Goal: Transaction & Acquisition: Purchase product/service

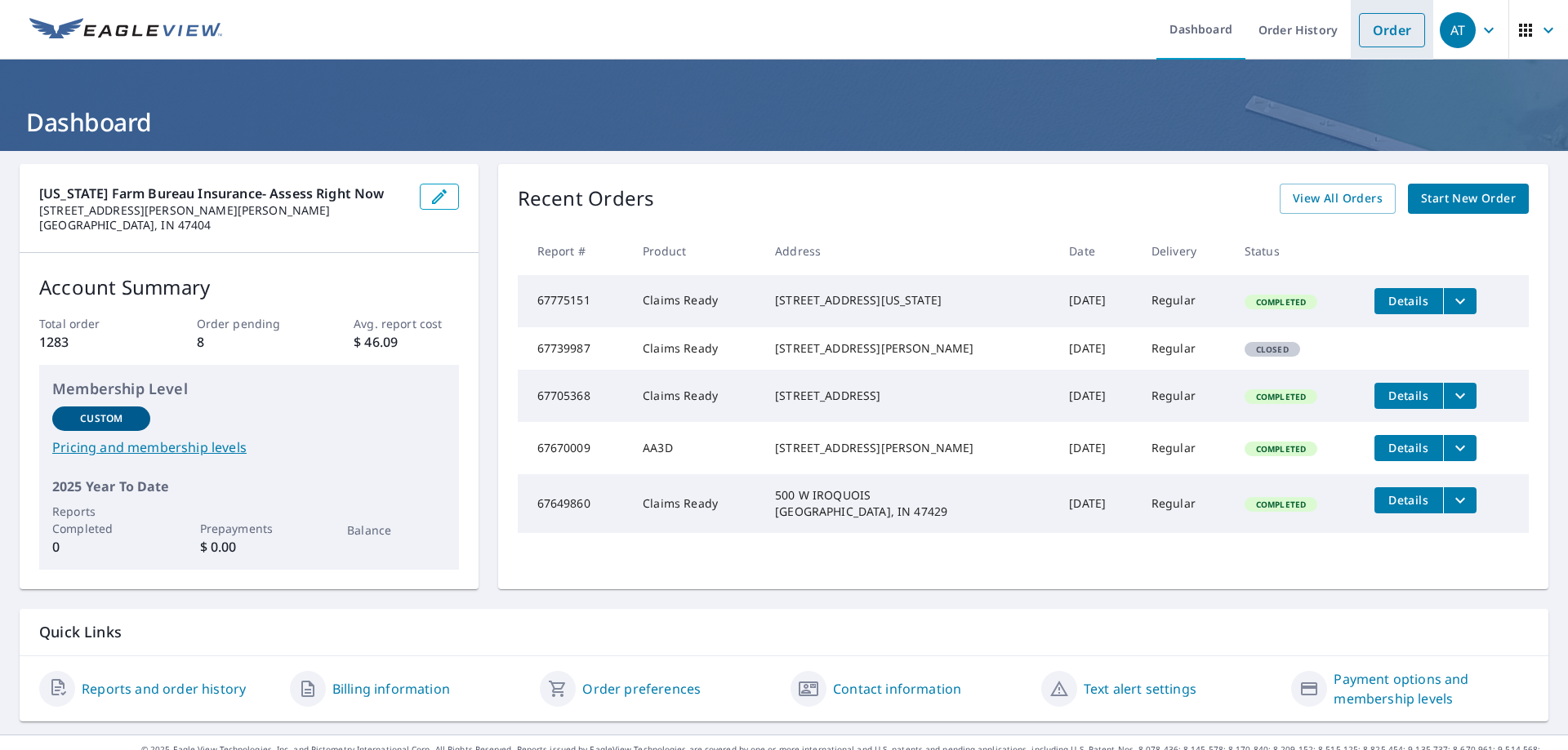
click at [1372, 41] on link "Order" at bounding box center [1392, 29] width 66 height 34
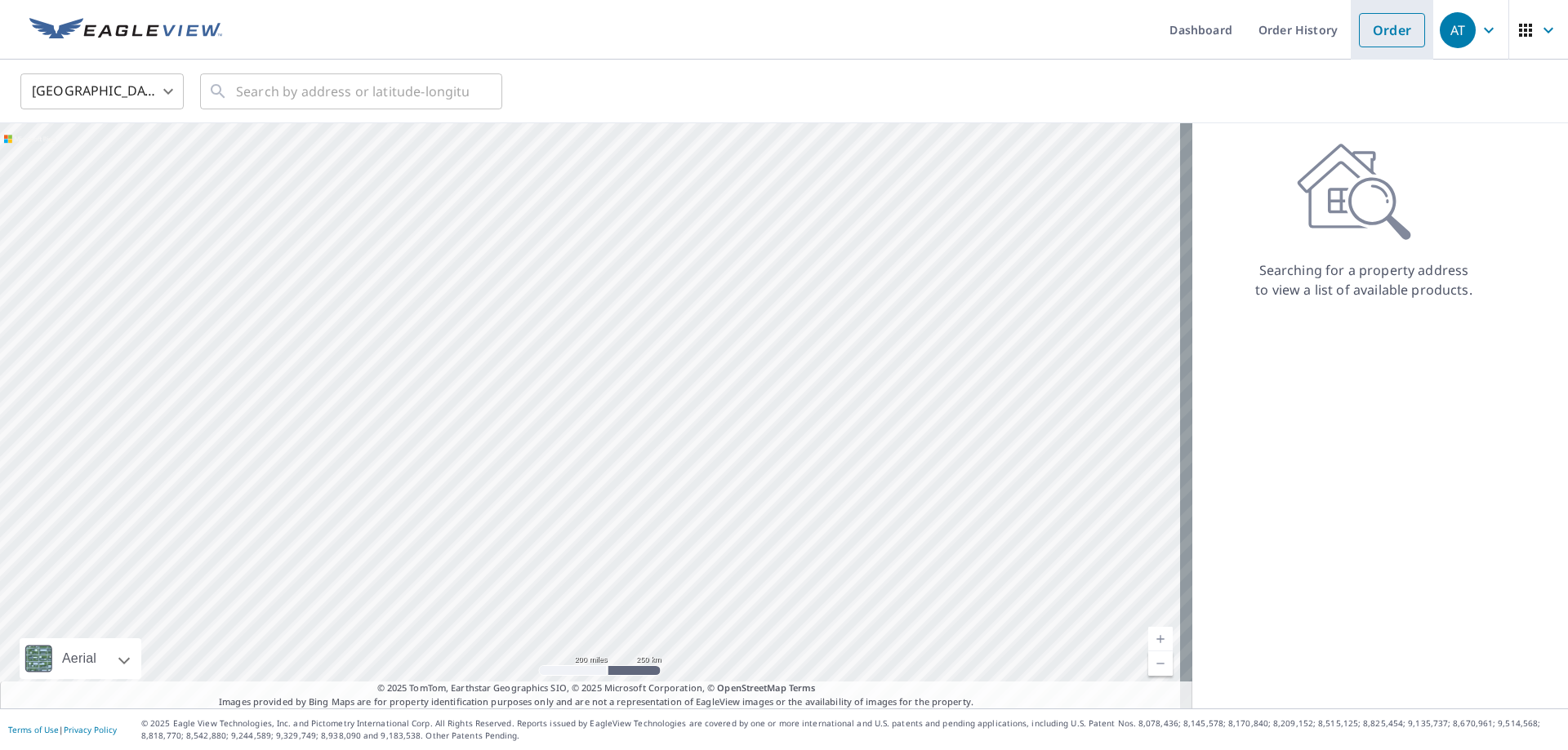
click at [1402, 34] on link "Order" at bounding box center [1392, 29] width 66 height 34
click at [1522, 28] on icon "button" at bounding box center [1526, 29] width 19 height 19
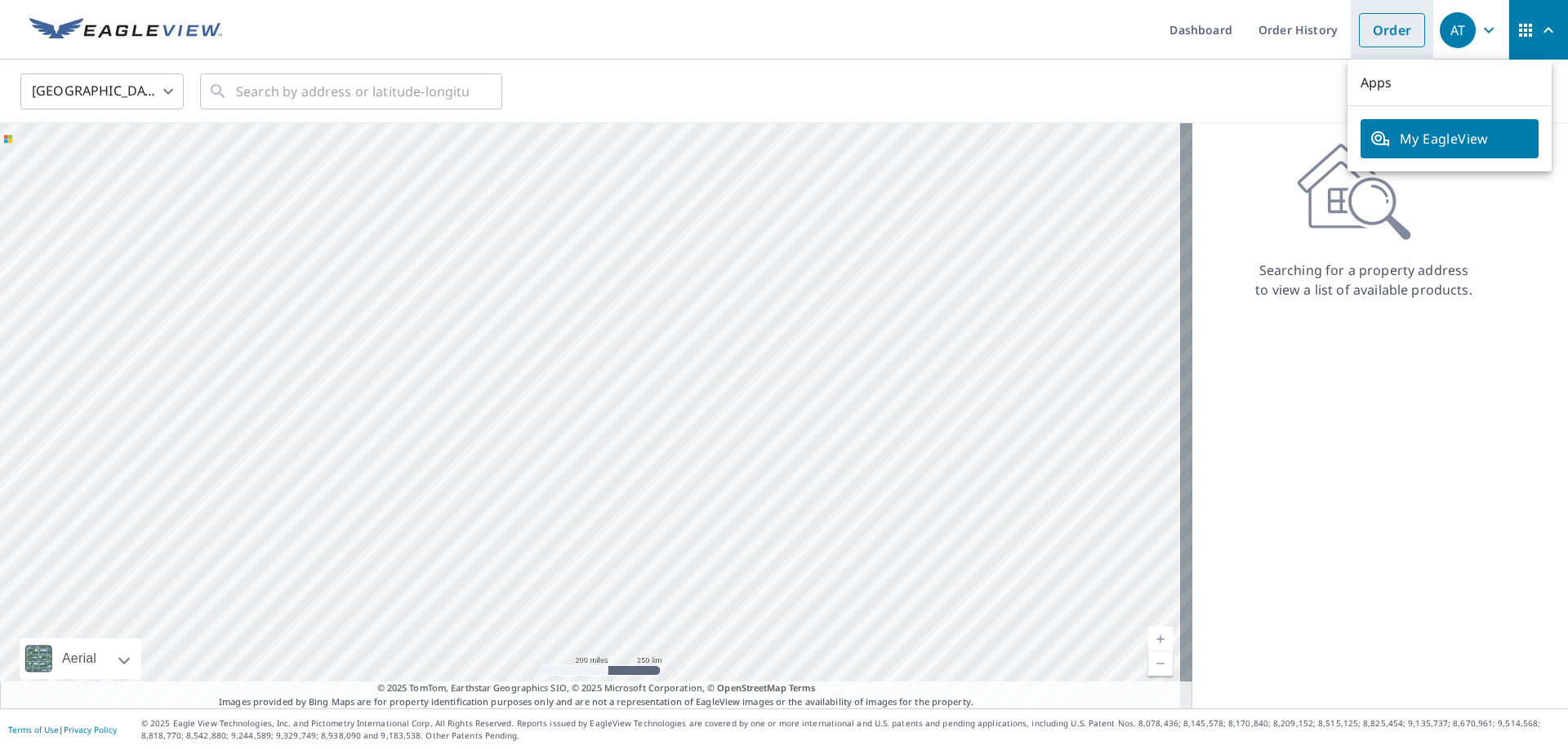
click at [1376, 41] on link "Order" at bounding box center [1392, 29] width 66 height 34
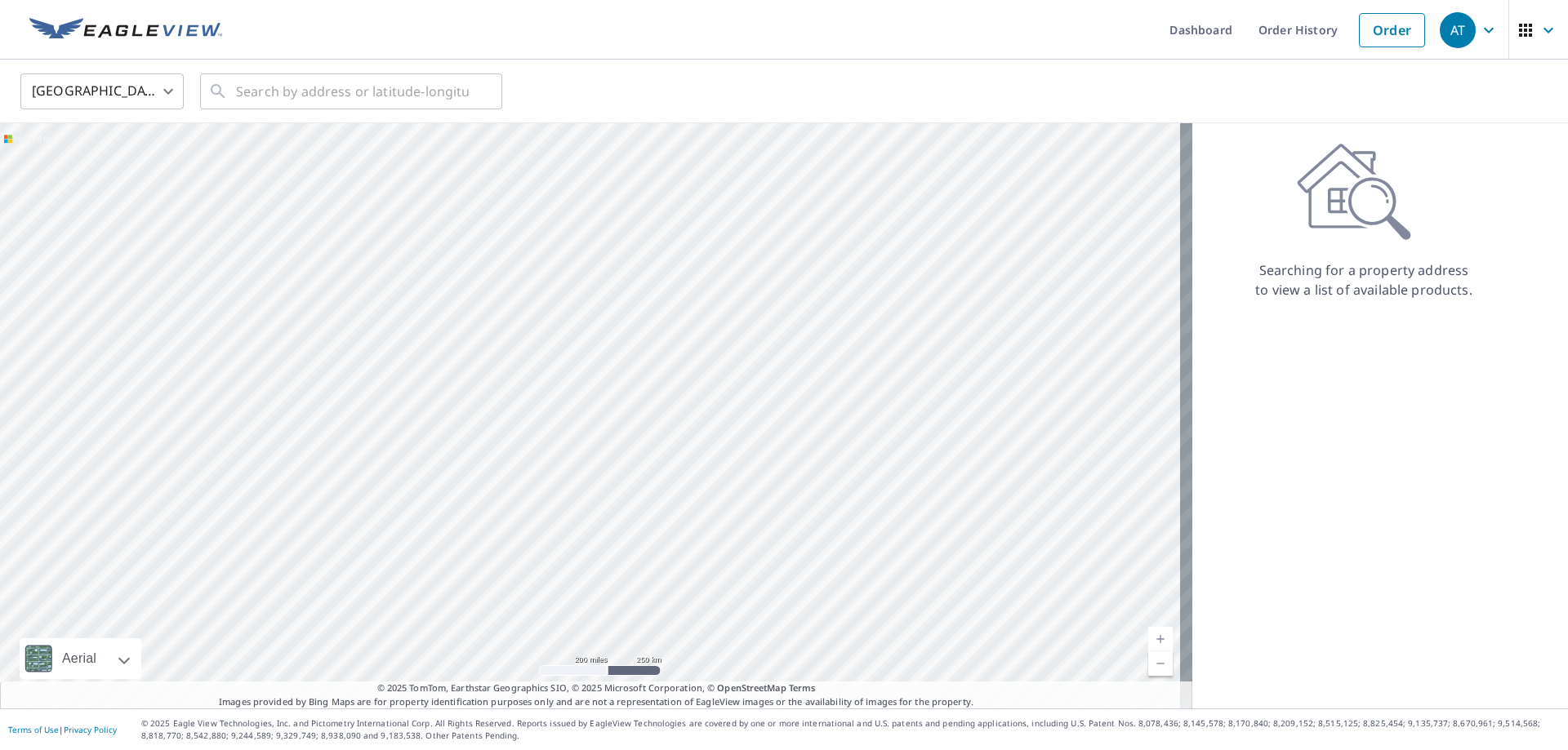
click at [171, 94] on body "AT AT Dashboard Order History Order AT [GEOGRAPHIC_DATA] US ​ ​ Aerial Road A s…" at bounding box center [784, 375] width 1568 height 750
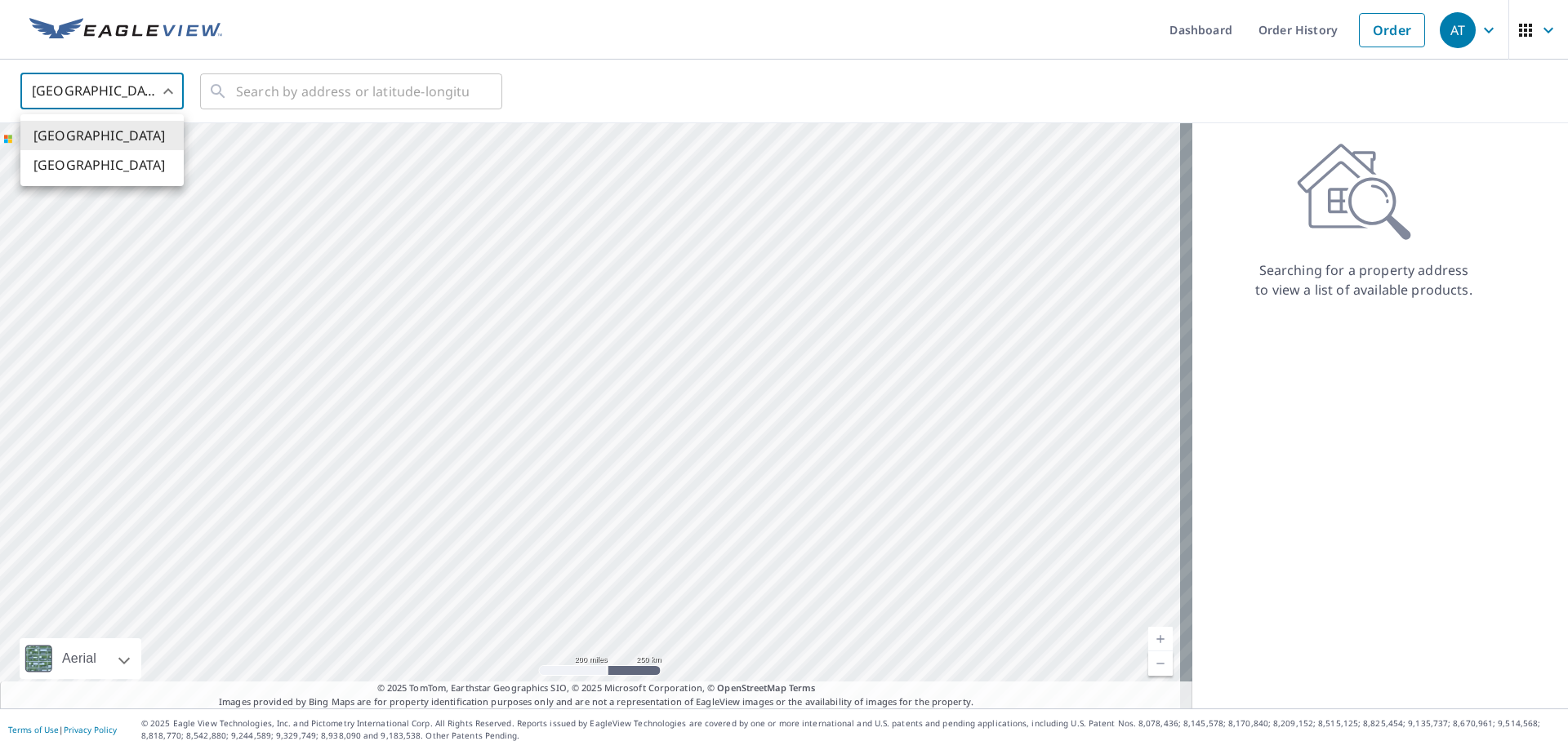
click at [171, 94] on div at bounding box center [784, 375] width 1568 height 750
click at [317, 83] on input "text" at bounding box center [352, 91] width 233 height 46
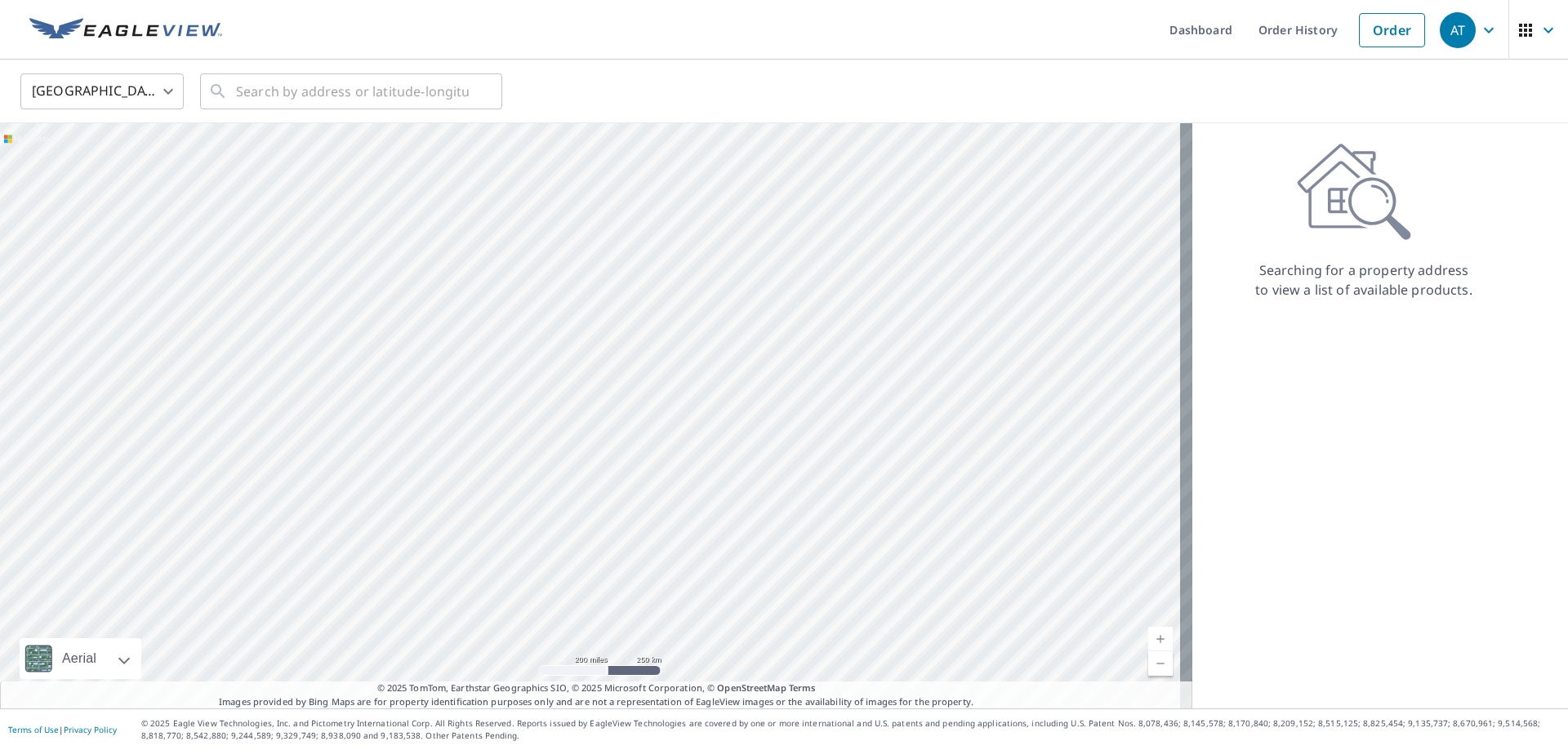
click at [539, 79] on div "United States US ​ ​" at bounding box center [778, 91] width 1540 height 39
click at [546, 86] on div "United States US ​ ​" at bounding box center [778, 91] width 1540 height 39
click at [242, 92] on input "text" at bounding box center [352, 91] width 233 height 46
click at [159, 83] on body "AT AT Dashboard Order History Order AT United States US ​ ​ Aerial Road A stand…" at bounding box center [784, 375] width 1568 height 750
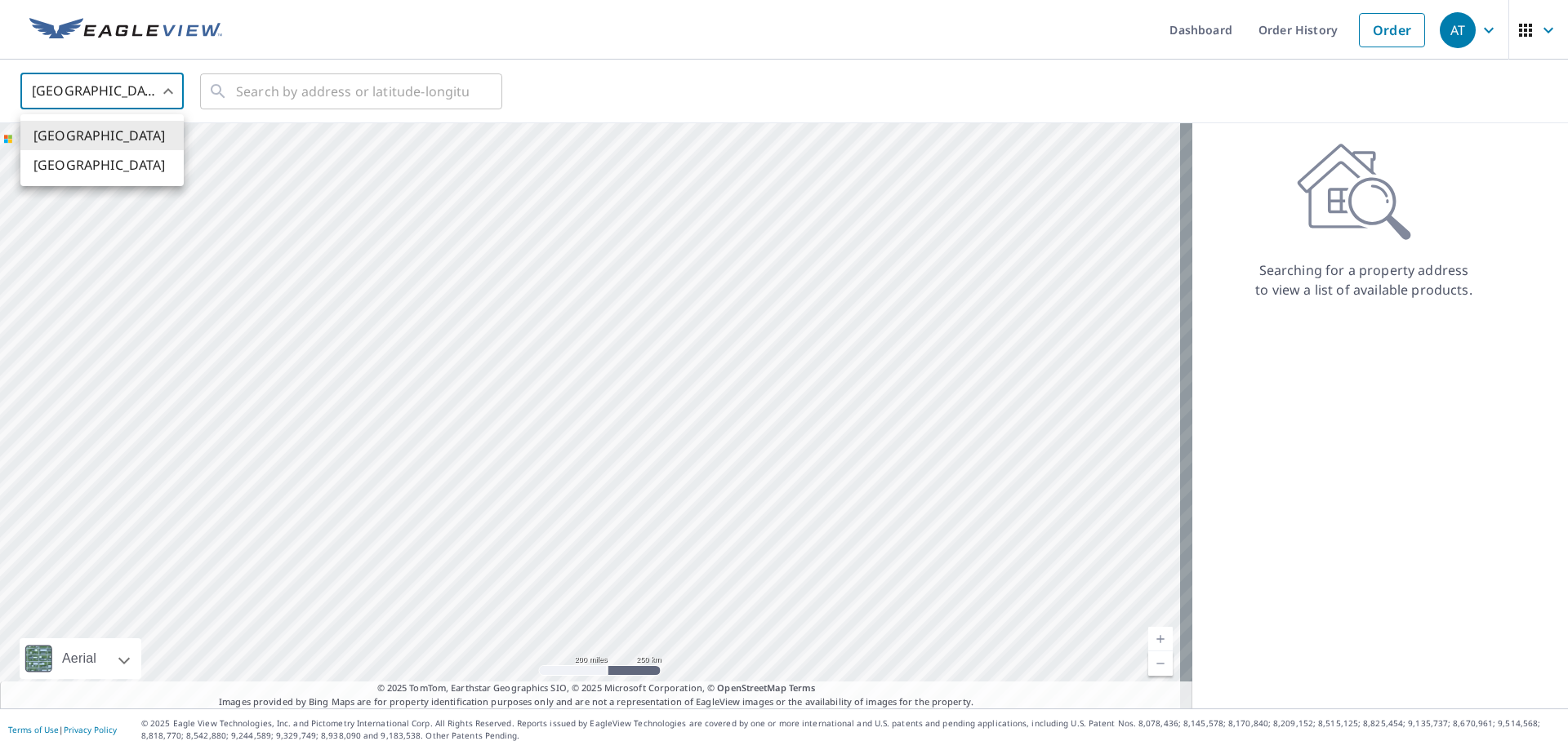
click at [130, 160] on li "Canada" at bounding box center [101, 165] width 163 height 29
click at [161, 92] on body "AT AT Dashboard Order History Order AT Canada CA ​ ​ Aerial Road A standard roa…" at bounding box center [784, 375] width 1568 height 750
click at [113, 130] on li "[GEOGRAPHIC_DATA]" at bounding box center [101, 135] width 163 height 29
type input "US"
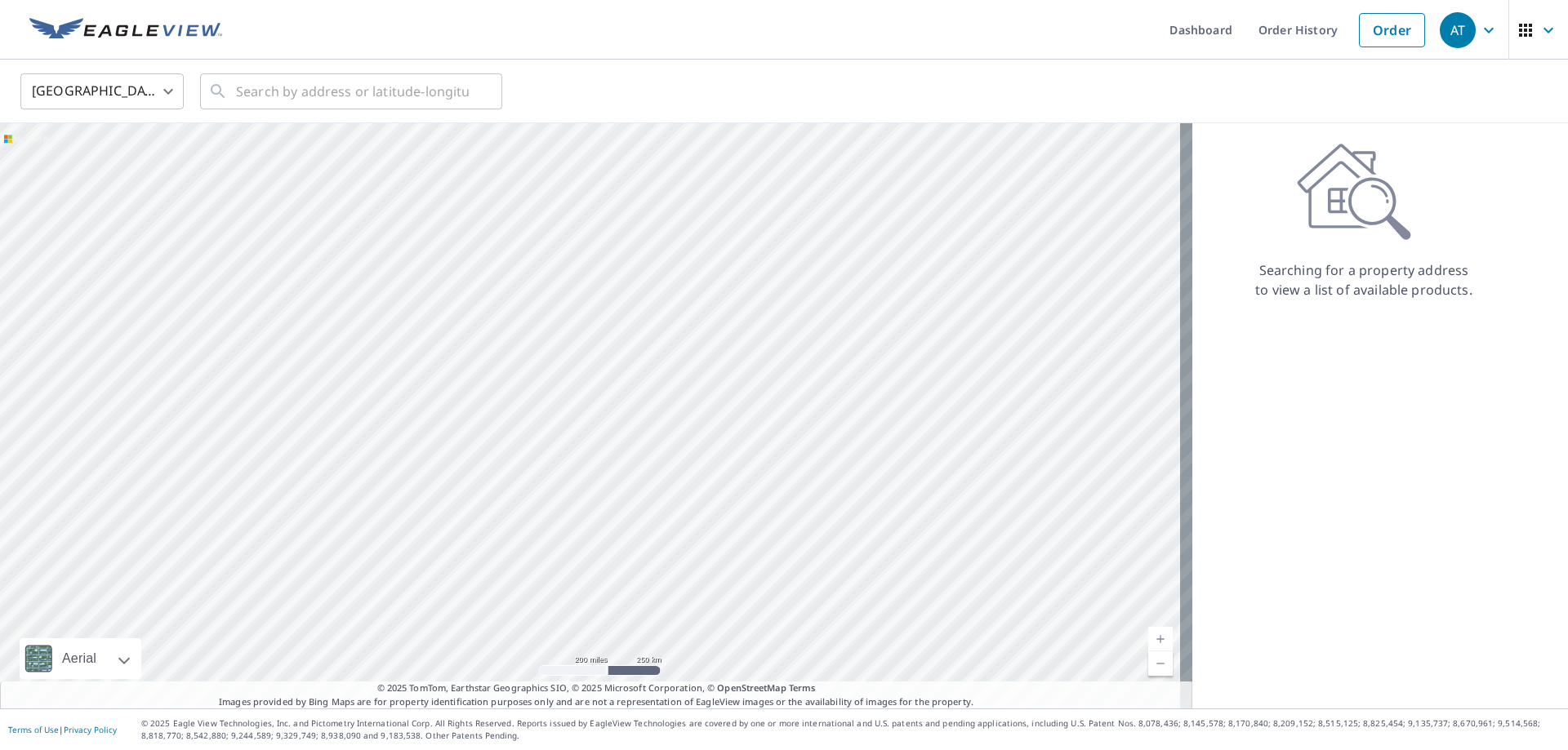
click at [1396, 375] on div "Searching for a property address to view a list of available products." at bounding box center [1364, 416] width 343 height 585
click at [1542, 22] on icon "button" at bounding box center [1548, 29] width 19 height 19
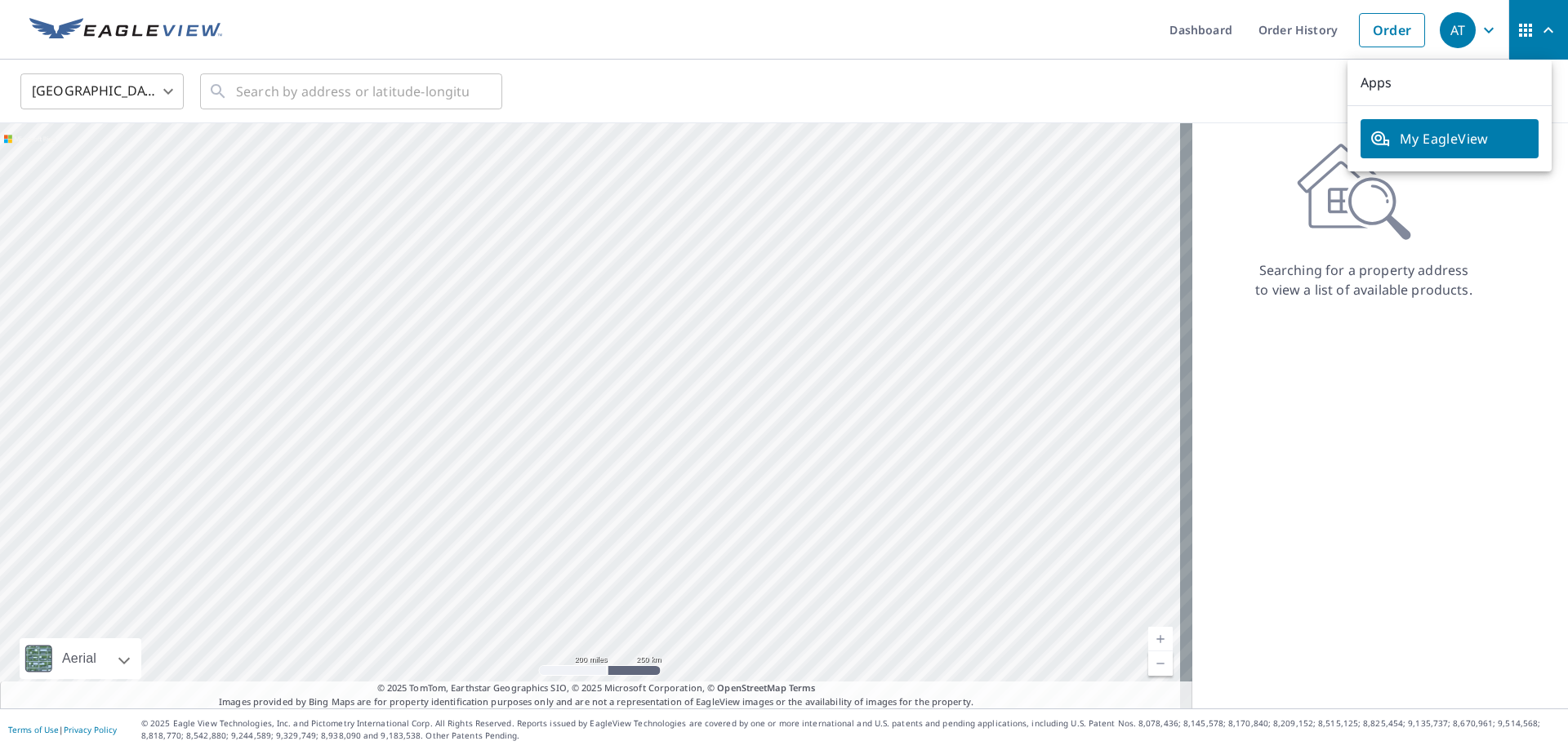
click at [1480, 32] on icon "button" at bounding box center [1489, 29] width 19 height 19
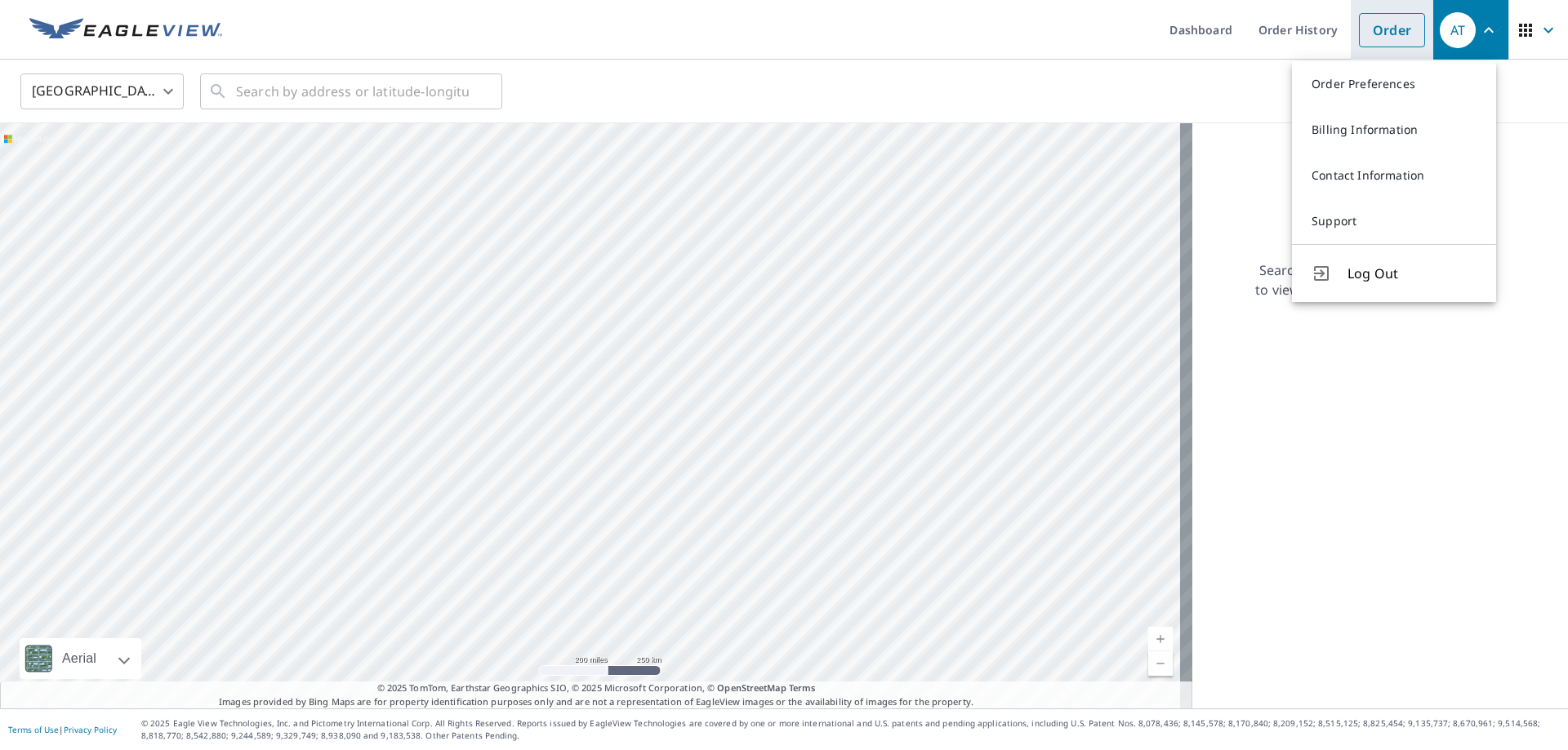
click at [1390, 32] on link "Order" at bounding box center [1392, 29] width 66 height 34
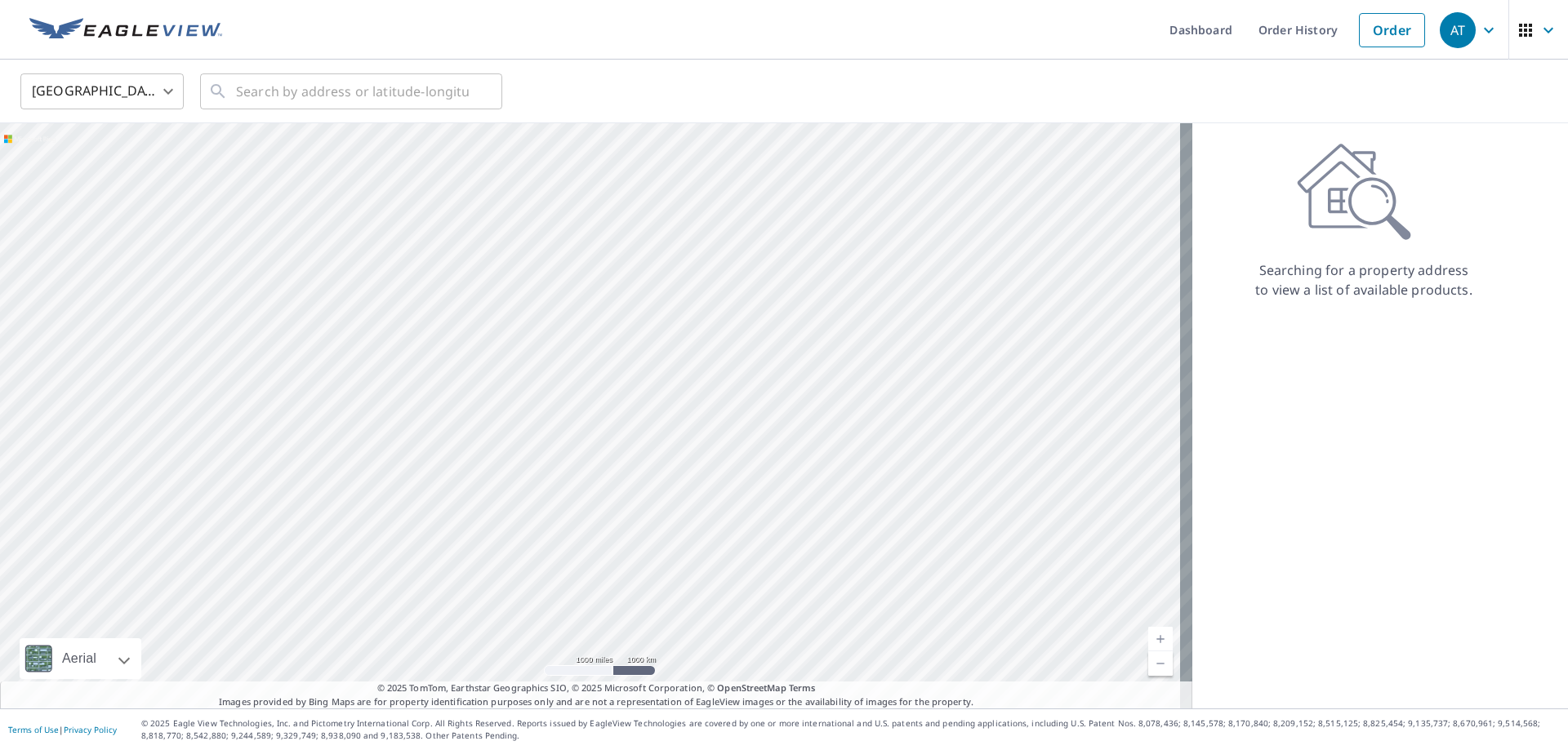
click at [1351, 415] on div "Searching for a property address to view a list of available products." at bounding box center [1364, 416] width 343 height 585
click at [1222, 43] on link "Dashboard" at bounding box center [1201, 29] width 89 height 60
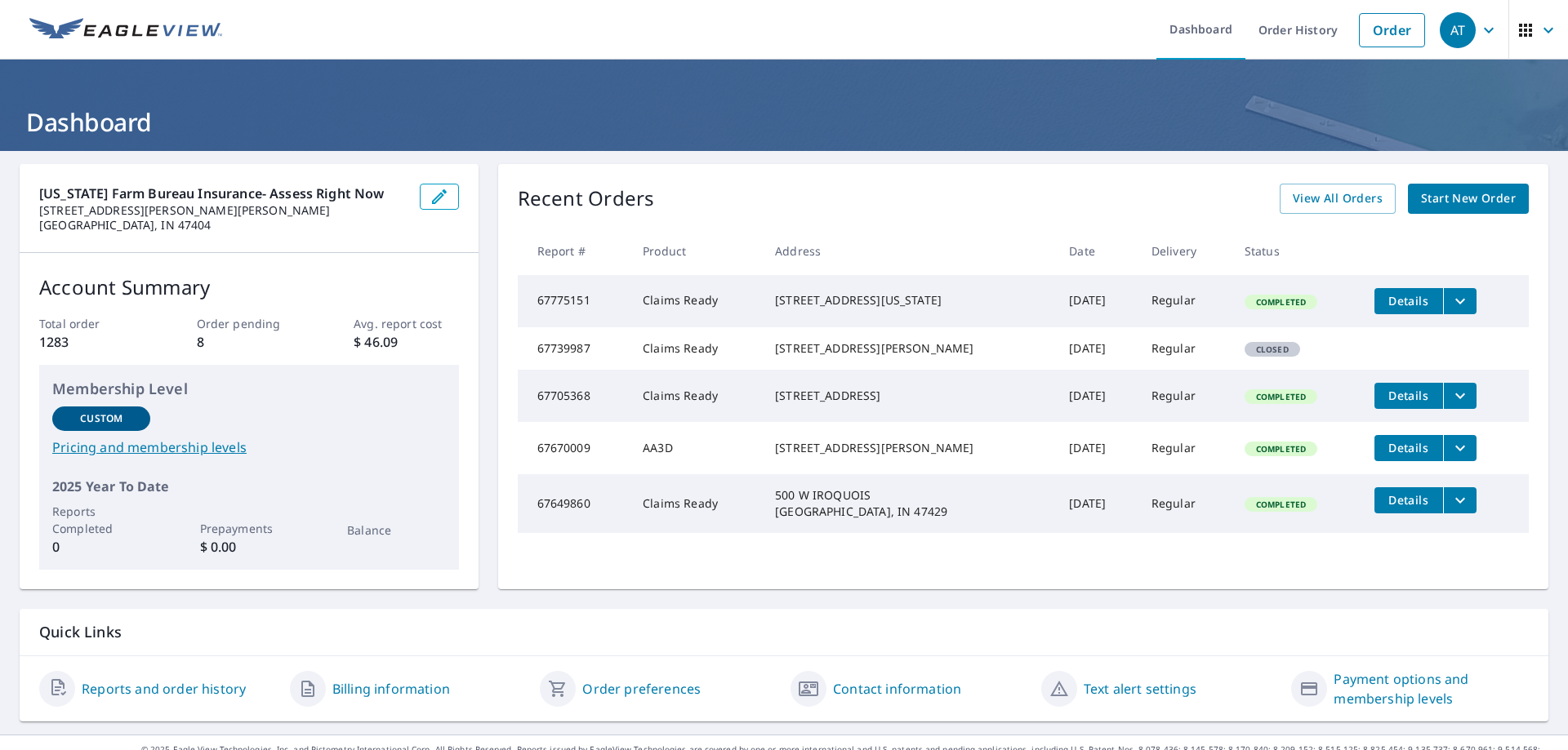
click at [1521, 33] on icon "button" at bounding box center [1526, 29] width 19 height 19
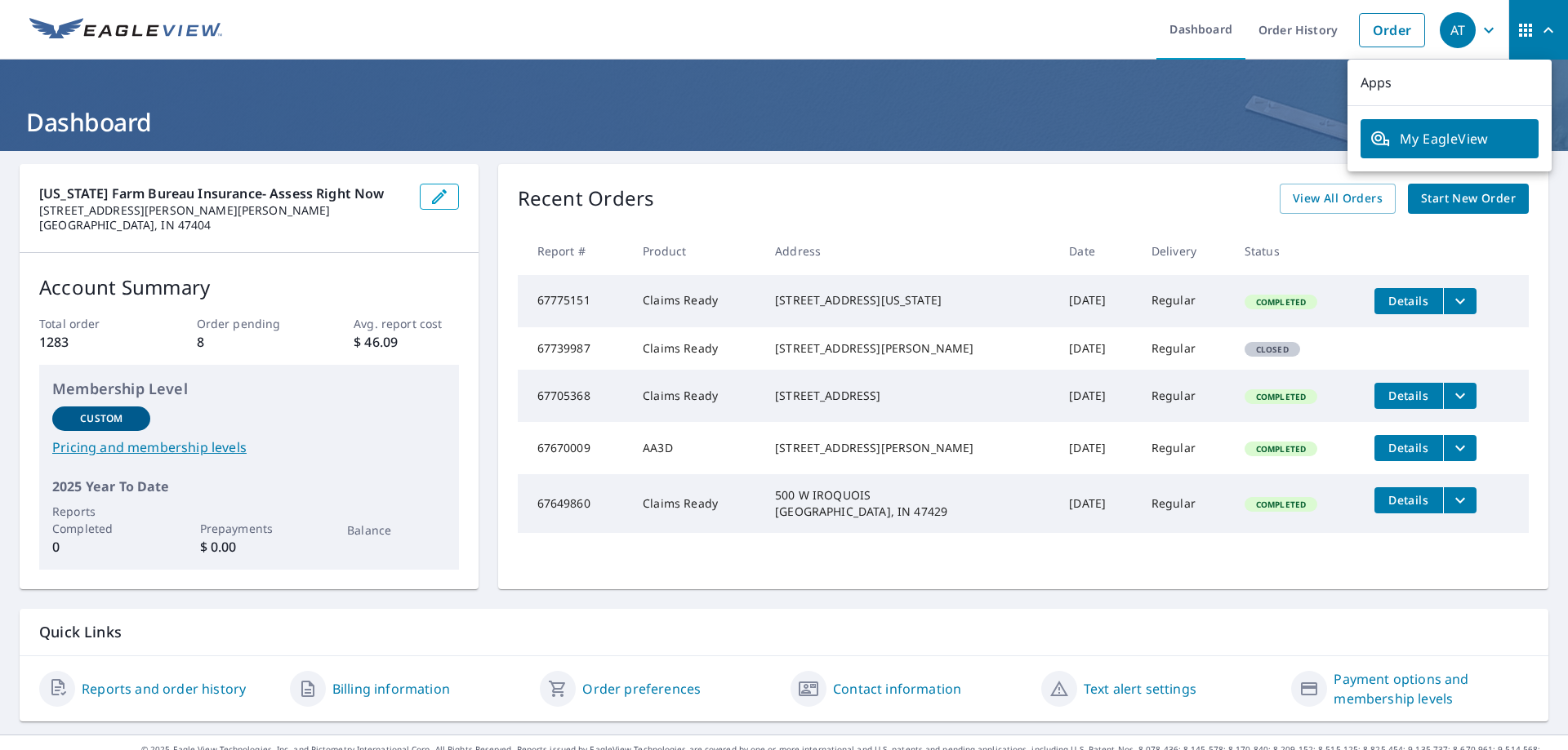
click at [1521, 33] on icon "button" at bounding box center [1526, 29] width 19 height 19
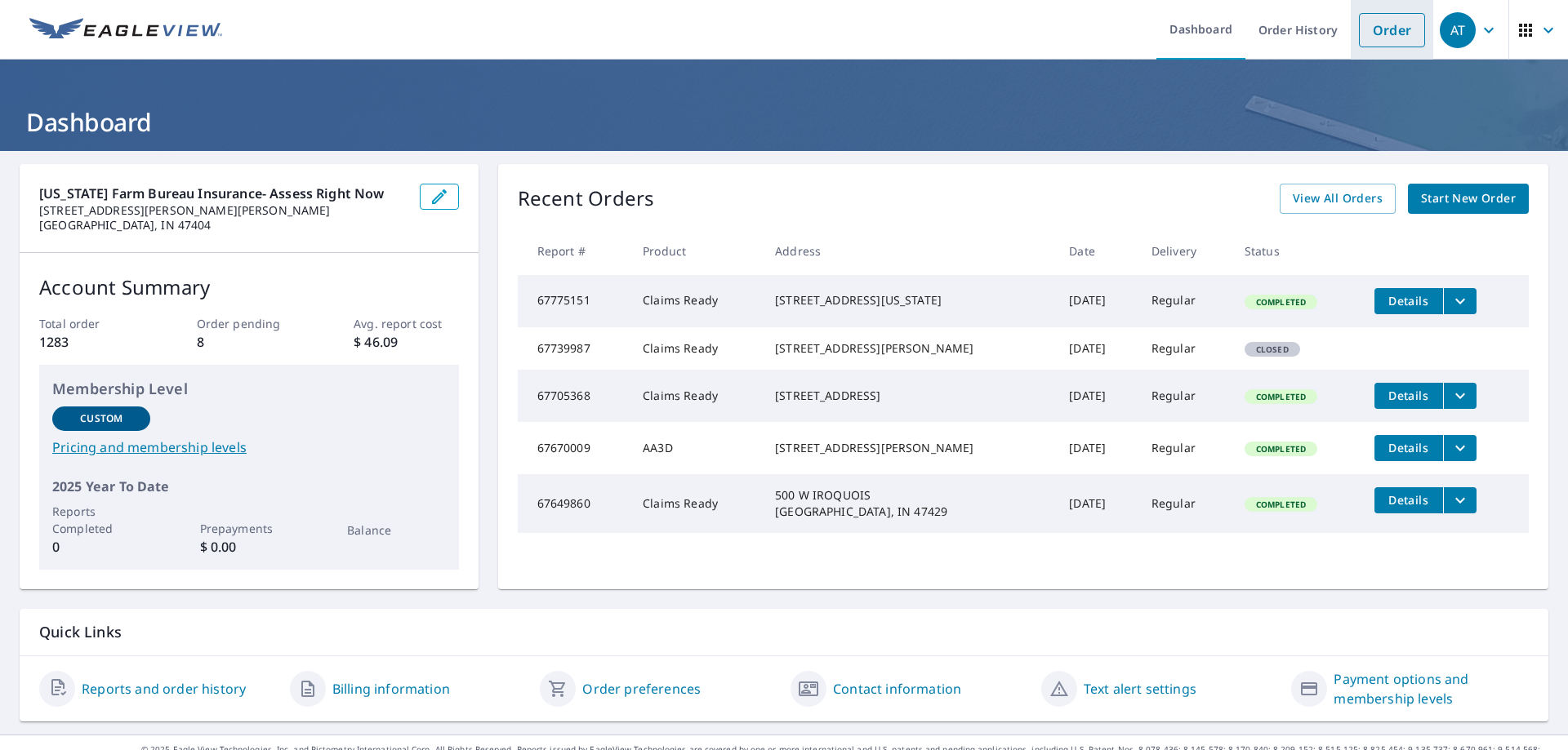
click at [1401, 36] on link "Order" at bounding box center [1392, 29] width 66 height 34
